Goal: Information Seeking & Learning: Check status

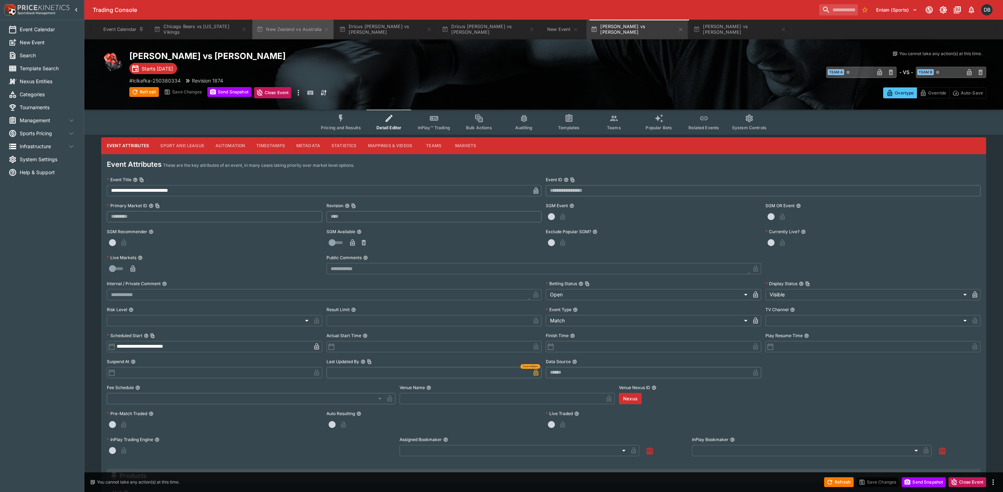
click at [274, 28] on button "New Zealand vs Australia" at bounding box center [292, 30] width 81 height 20
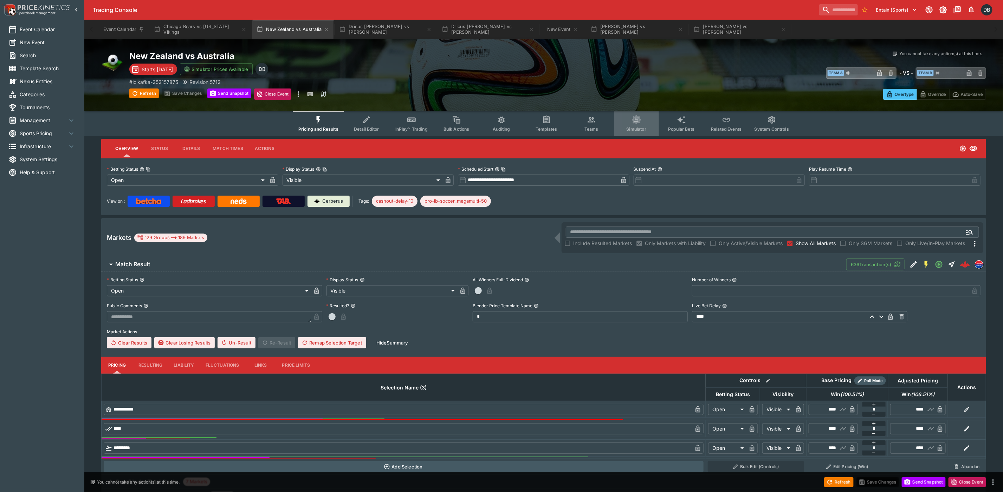
click at [633, 122] on icon "Event type filters" at bounding box center [636, 119] width 9 height 9
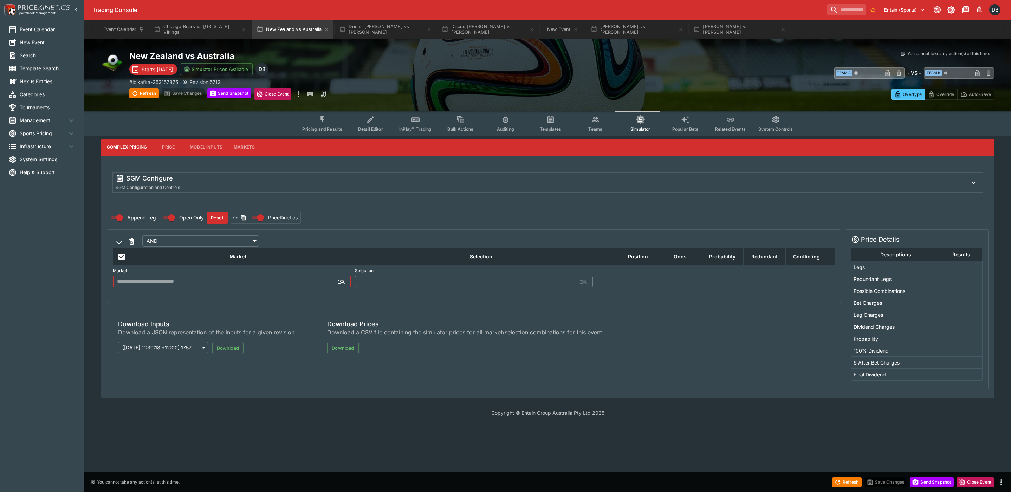
click at [181, 281] on input "text" at bounding box center [226, 281] width 227 height 11
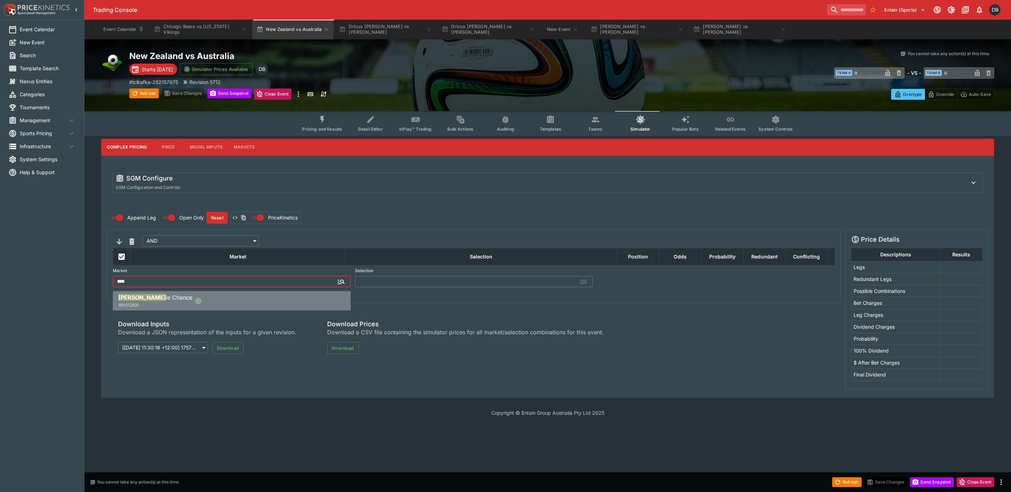
click at [143, 307] on div "[PERSON_NAME] le Chance 991412831" at bounding box center [153, 301] width 70 height 15
type input "**********"
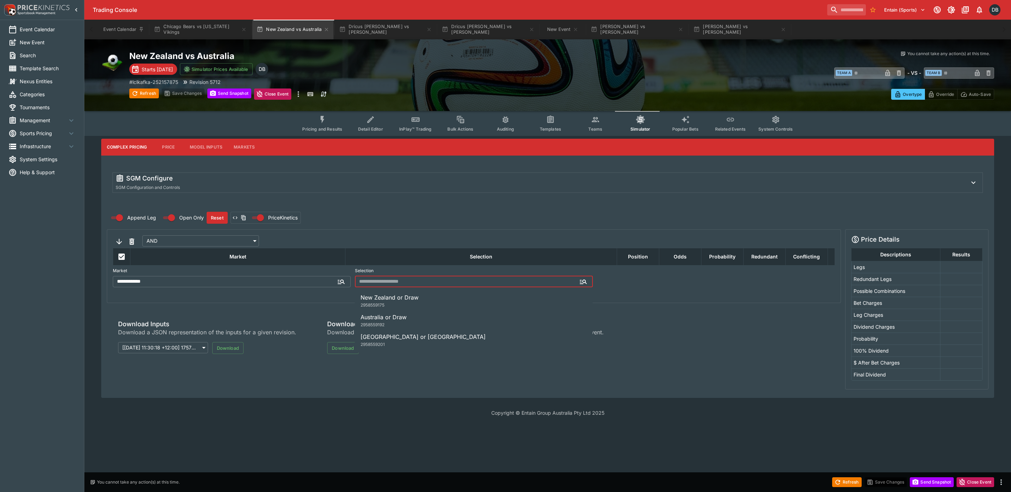
click at [378, 287] on input "text" at bounding box center [468, 281] width 227 height 11
click at [381, 299] on span "New Zealand or Draw" at bounding box center [390, 297] width 58 height 7
type input "**********"
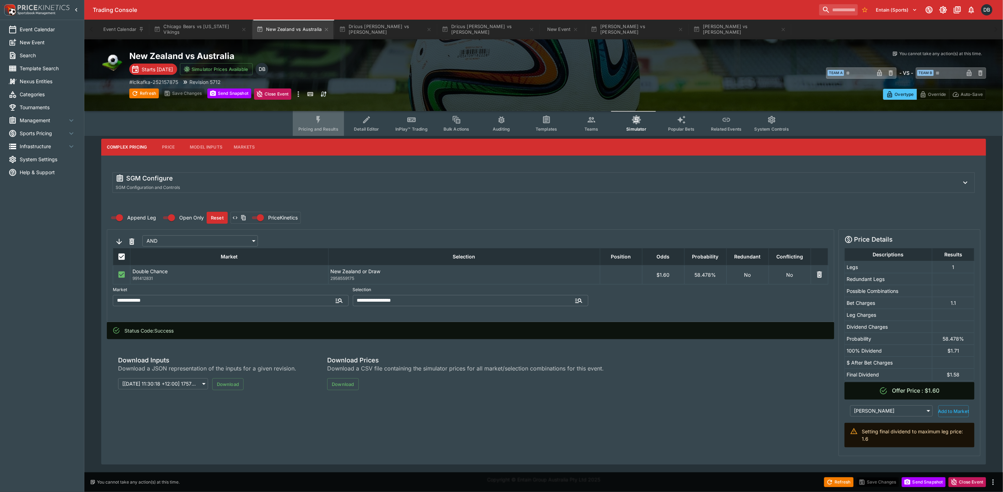
click at [327, 125] on button "Pricing and Results" at bounding box center [318, 123] width 51 height 25
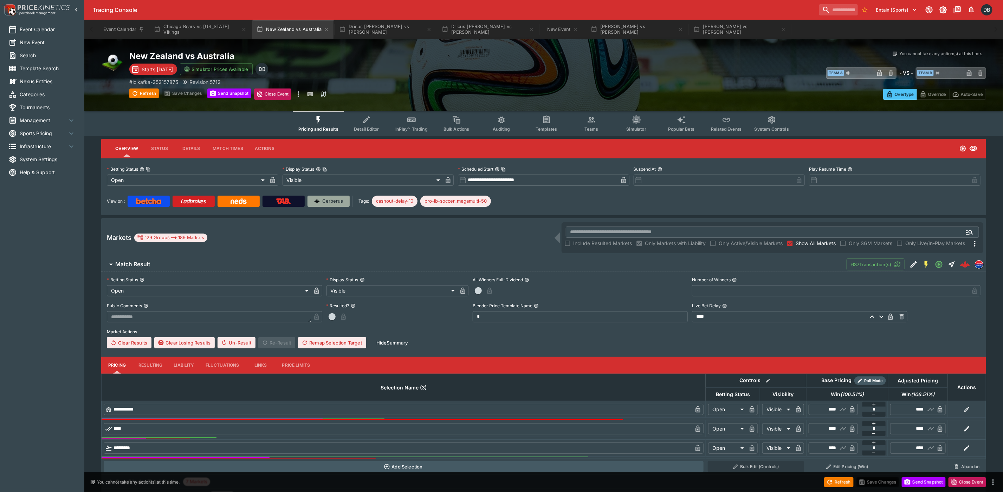
click at [330, 200] on p "Cerberus" at bounding box center [333, 201] width 21 height 7
click at [30, 325] on div "Event Calendar New Event Search Template Search Nexus Entities Categories Tourn…" at bounding box center [42, 246] width 84 height 492
click at [62, 457] on div "Event Calendar New Event Search Template Search Nexus Entities Categories Tourn…" at bounding box center [42, 246] width 84 height 492
click at [60, 369] on div "Event Calendar New Event Search Template Search Nexus Entities Categories Tourn…" at bounding box center [42, 246] width 84 height 492
